Goal: Task Accomplishment & Management: Manage account settings

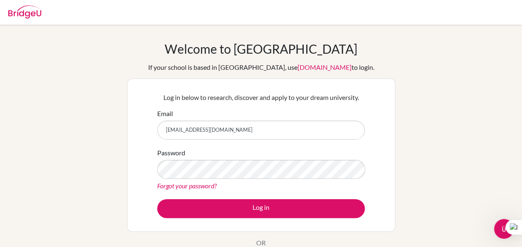
type input "[EMAIL_ADDRESS][DOMAIN_NAME]"
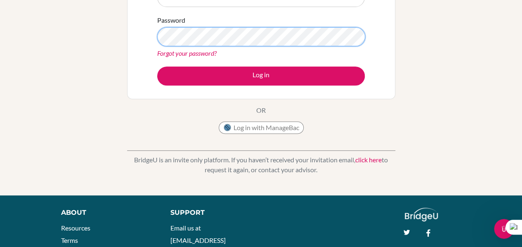
scroll to position [137, 0]
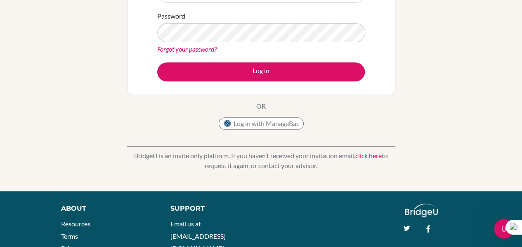
click at [373, 155] on link "click here" at bounding box center [368, 155] width 26 height 8
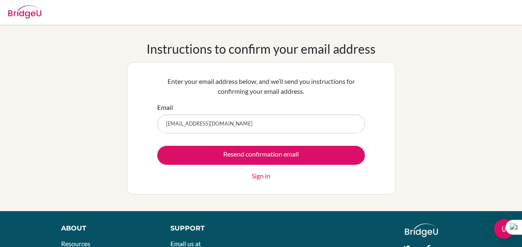
type input "[EMAIL_ADDRESS][DOMAIN_NAME]"
click at [261, 179] on link "Sign in" at bounding box center [261, 176] width 19 height 10
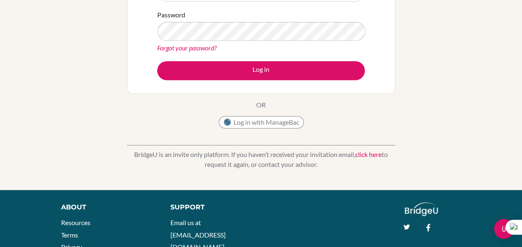
scroll to position [141, 0]
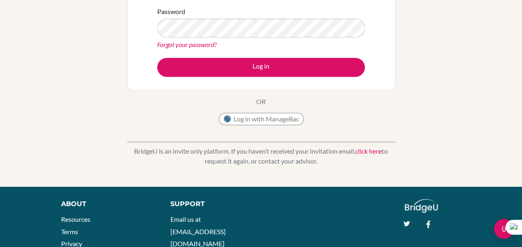
click at [367, 155] on p "BridgeU is an invite only platform. If you haven’t received your invitation ema…" at bounding box center [261, 156] width 268 height 20
click at [369, 151] on link "click here" at bounding box center [368, 151] width 26 height 8
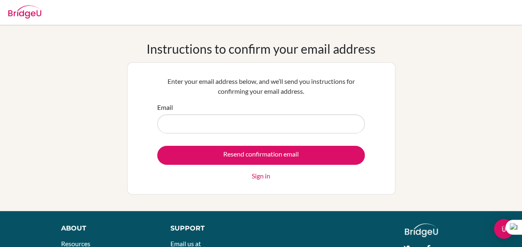
click at [297, 122] on input "Email" at bounding box center [260, 123] width 207 height 19
type input "[EMAIL_ADDRESS][DOMAIN_NAME]"
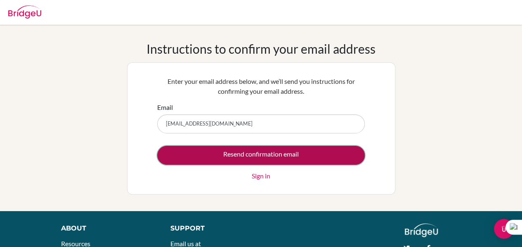
click at [295, 153] on input "Resend confirmation email" at bounding box center [260, 155] width 207 height 19
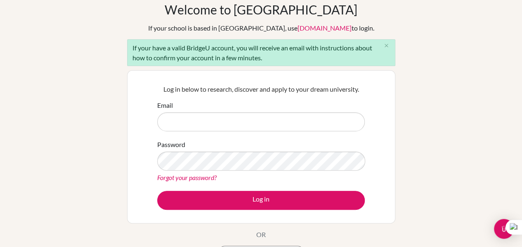
scroll to position [40, 0]
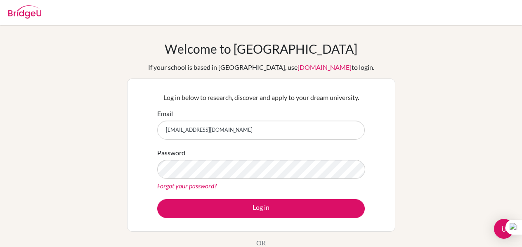
scroll to position [120, 0]
type input "[EMAIL_ADDRESS][DOMAIN_NAME]"
click at [198, 186] on link "Forgot your password?" at bounding box center [186, 185] width 59 height 8
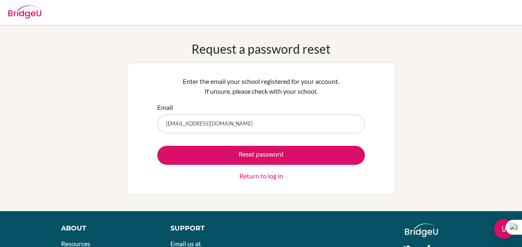
type input "[EMAIL_ADDRESS][DOMAIN_NAME]"
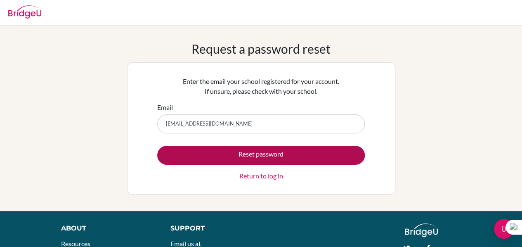
click at [269, 153] on button "Reset password" at bounding box center [260, 155] width 207 height 19
